Goal: Task Accomplishment & Management: Complete application form

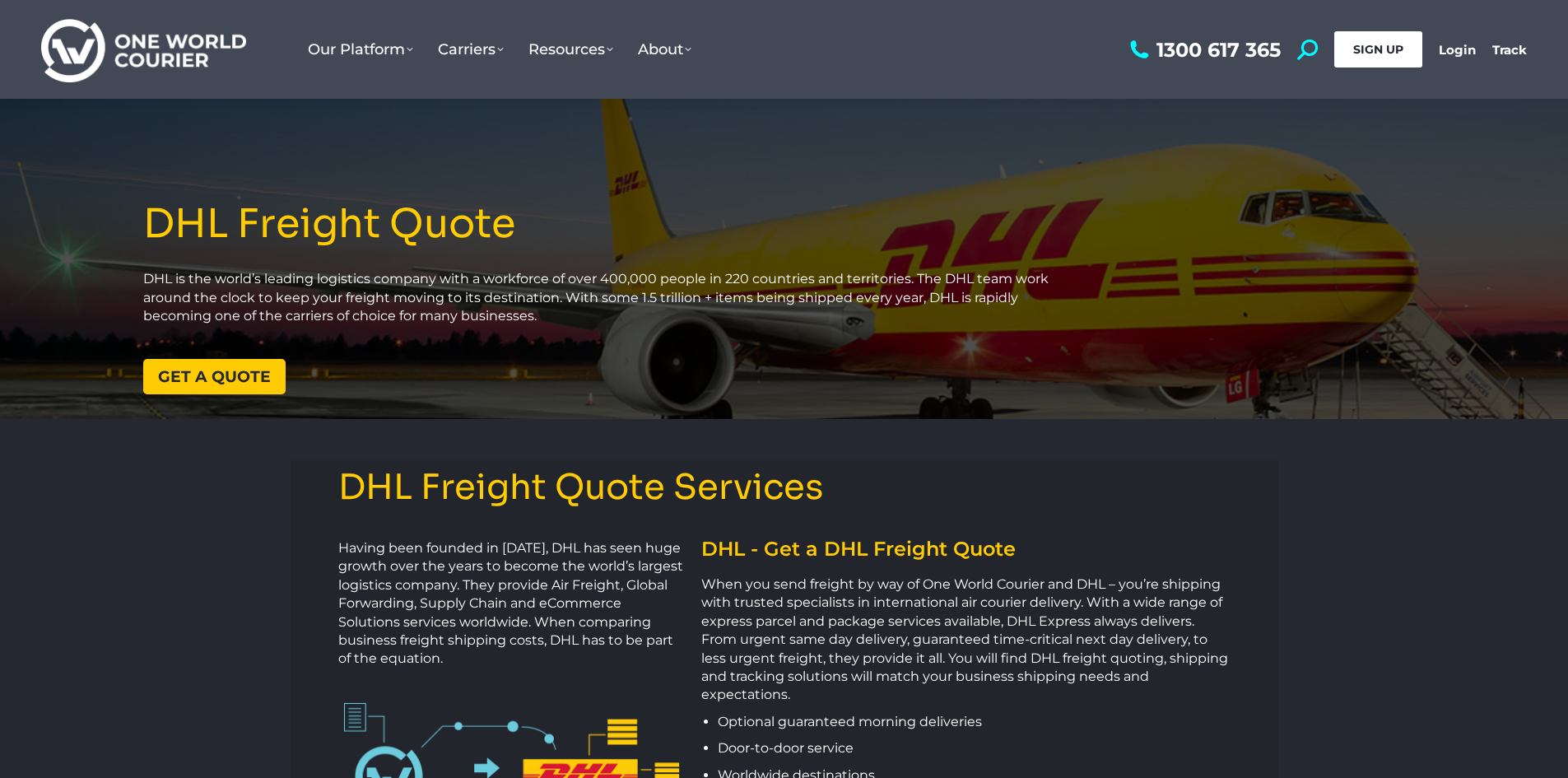
click at [1386, 46] on span "SIGN UP" at bounding box center [1378, 49] width 50 height 15
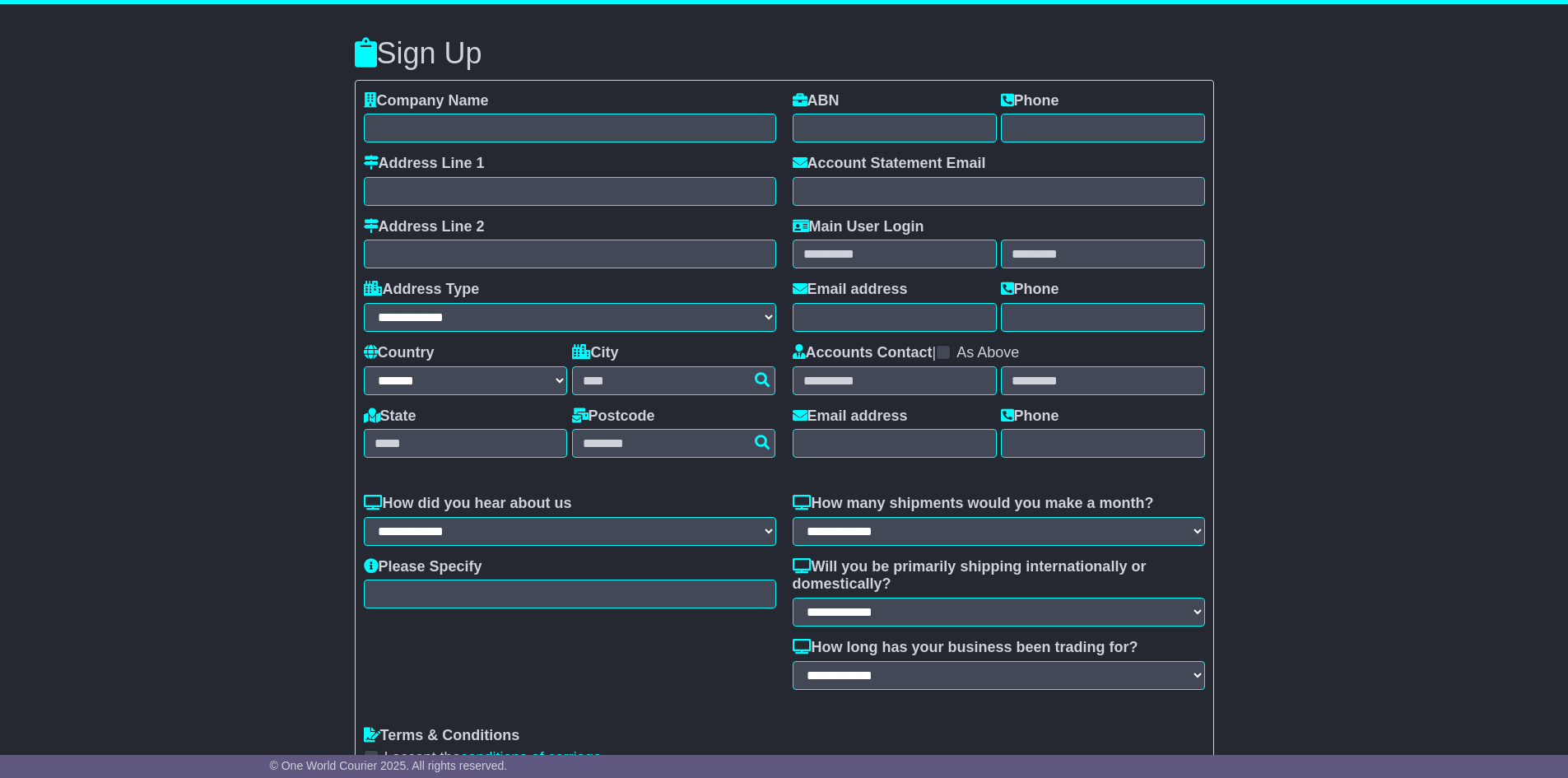
select select "**"
